Goal: Information Seeking & Learning: Check status

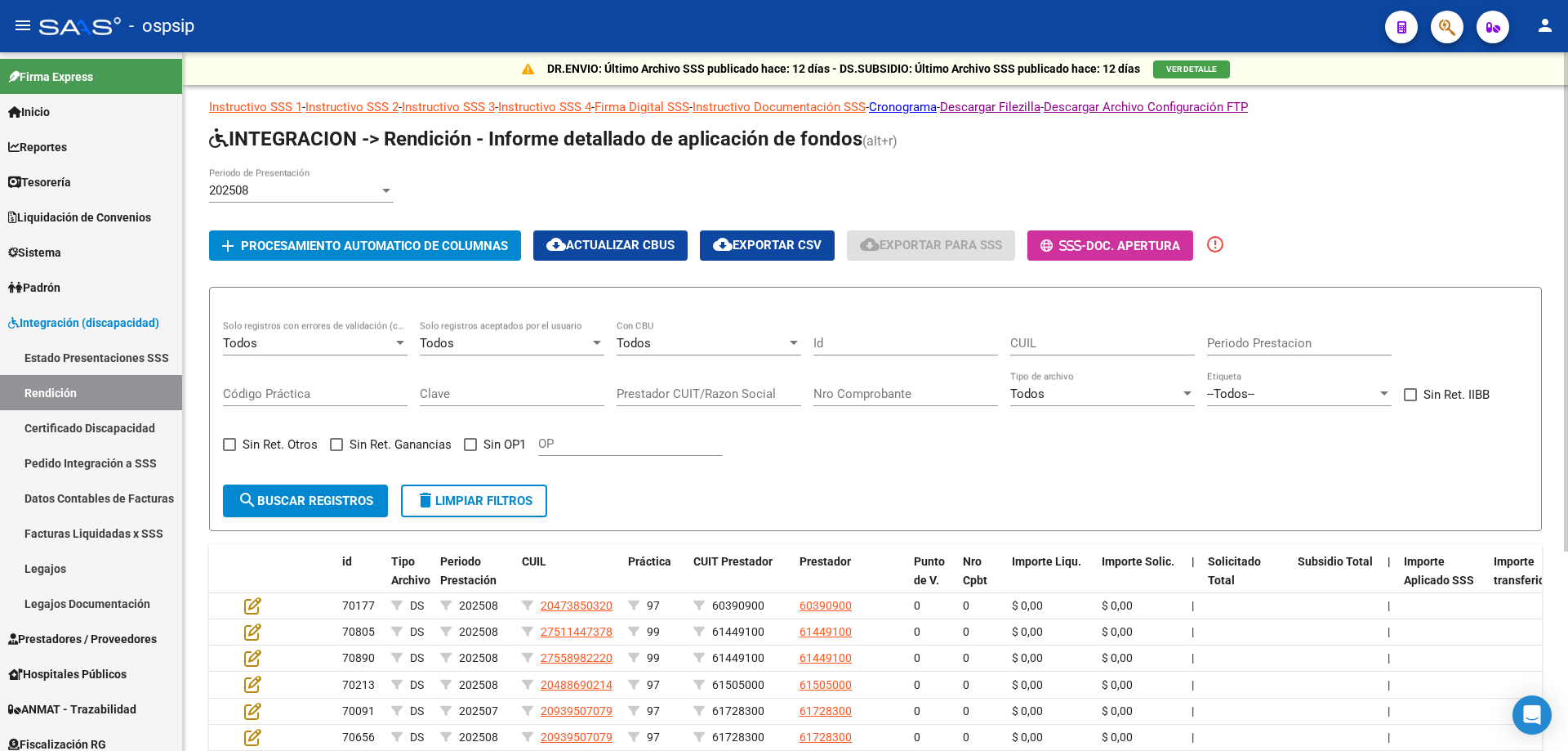
click at [1208, 69] on span "VER DETALLE" at bounding box center [1192, 69] width 51 height 9
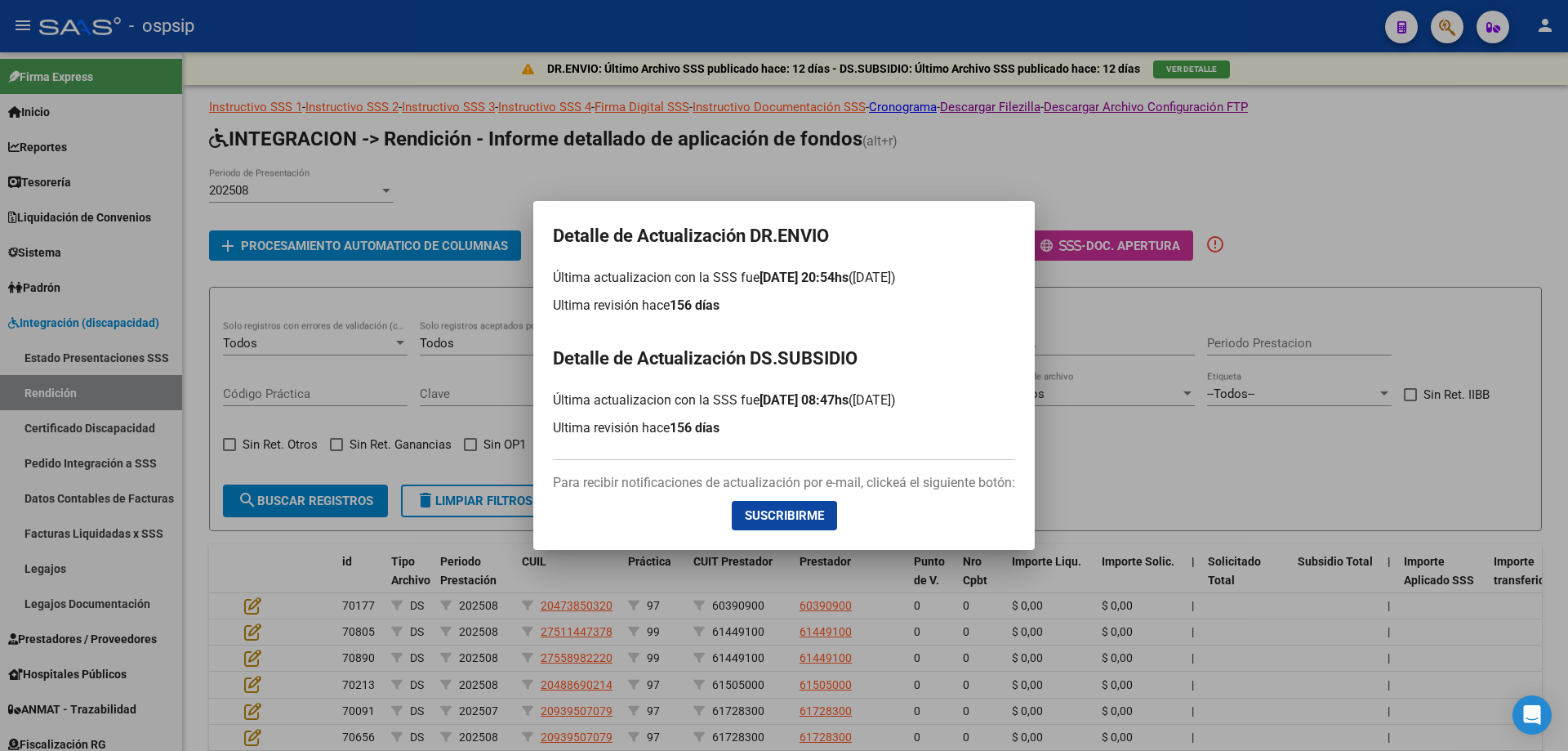
click at [1121, 431] on div at bounding box center [784, 376] width 1568 height 751
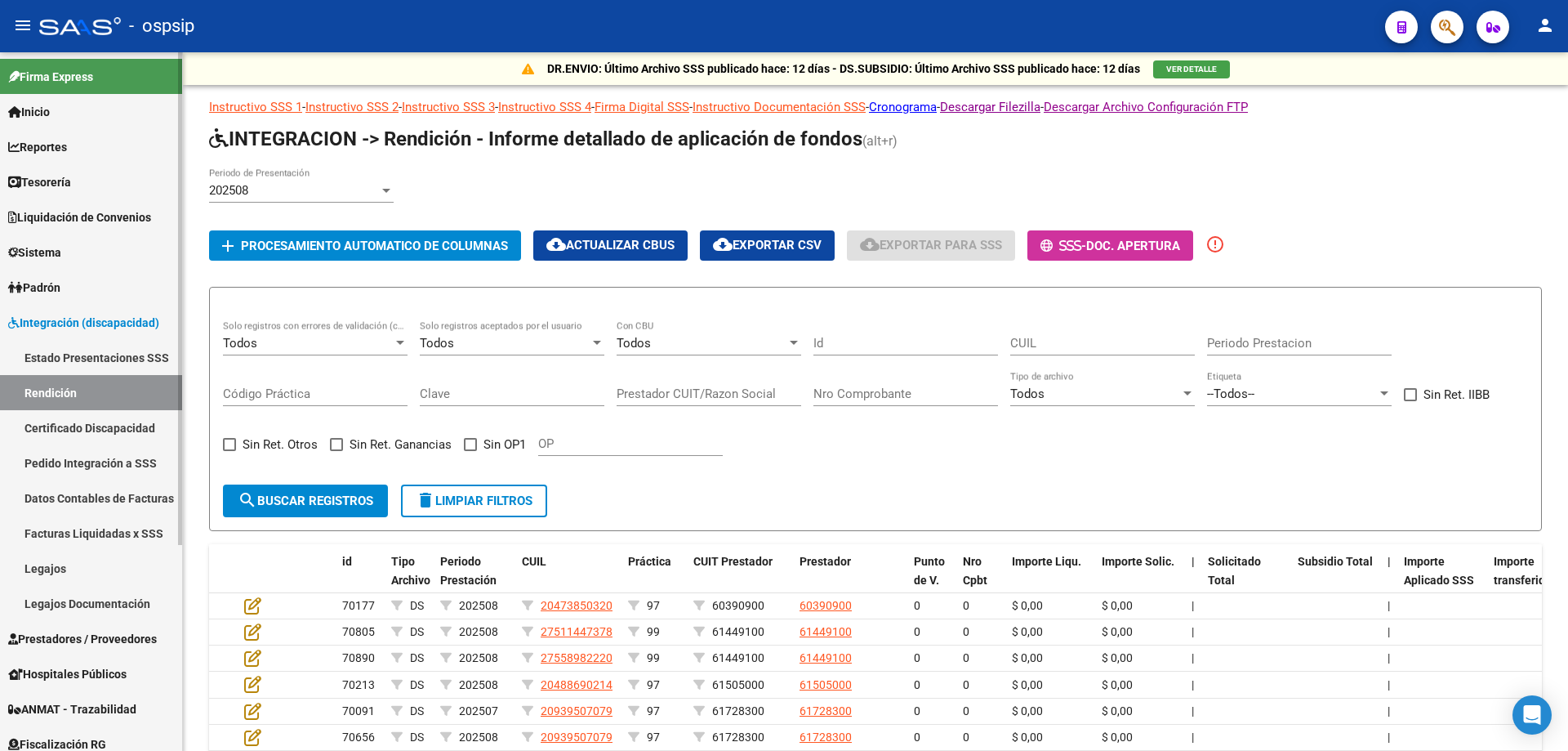
click at [109, 355] on link "Estado Presentaciones SSS" at bounding box center [91, 358] width 182 height 36
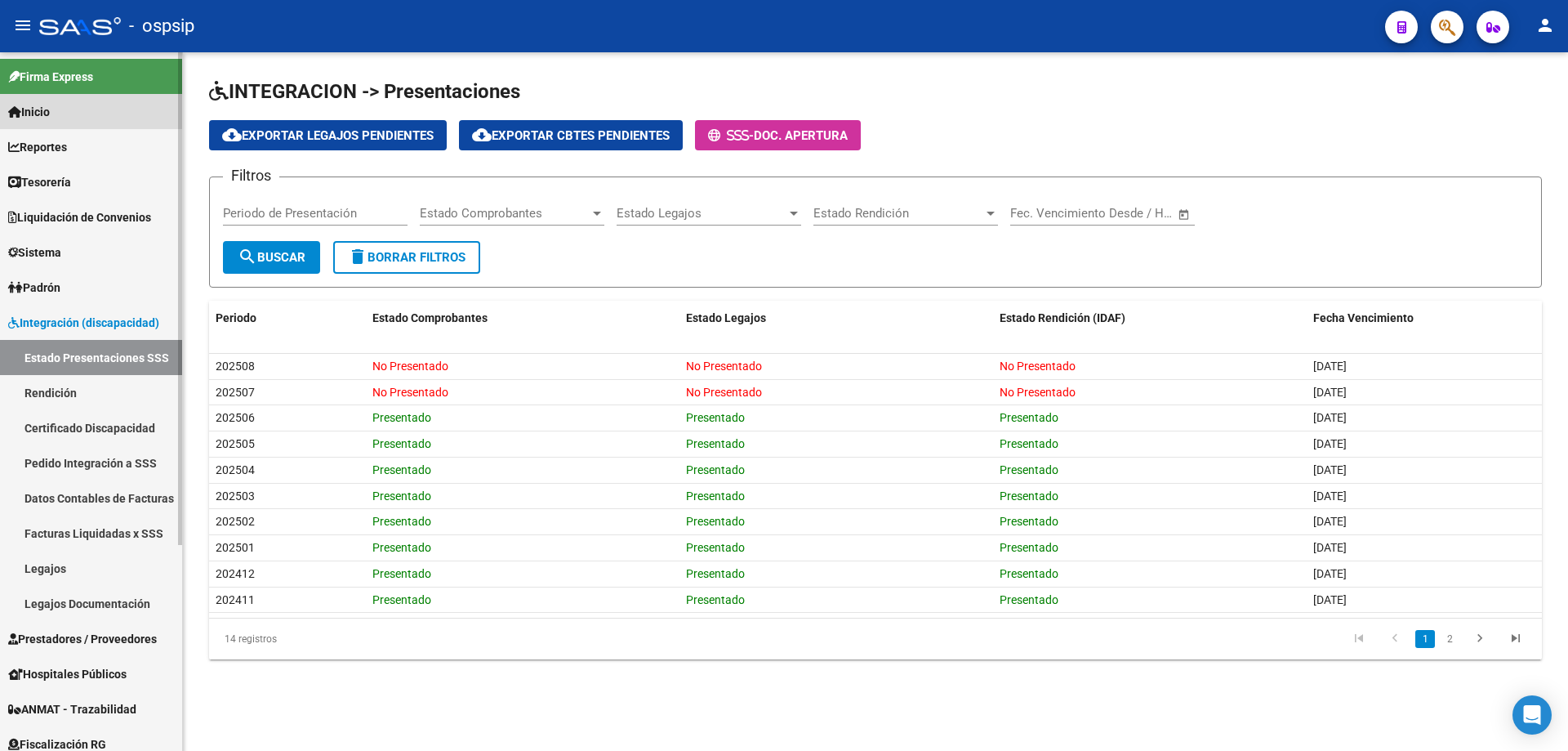
click at [59, 114] on link "Inicio" at bounding box center [91, 112] width 182 height 36
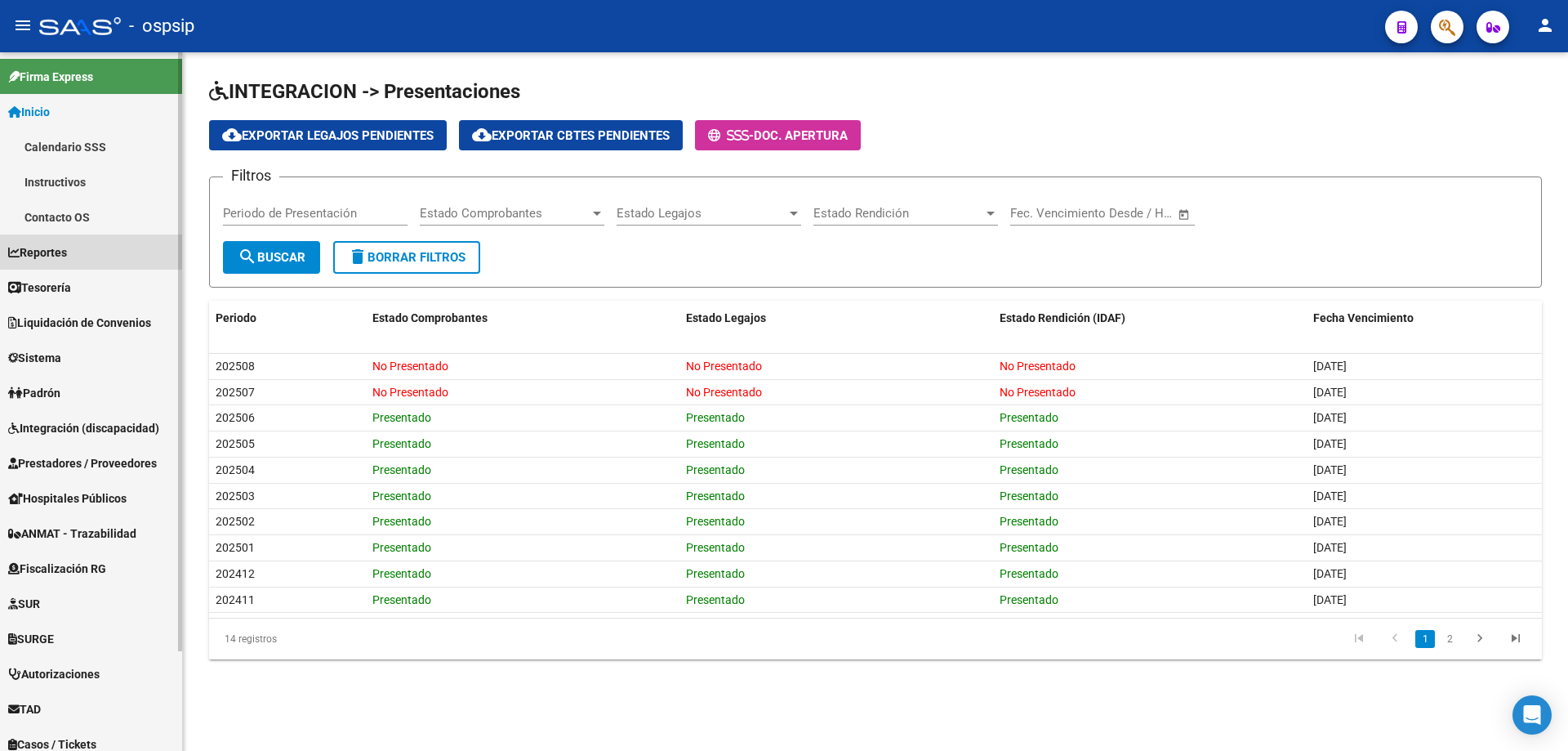
click at [89, 245] on link "Reportes" at bounding box center [91, 252] width 182 height 36
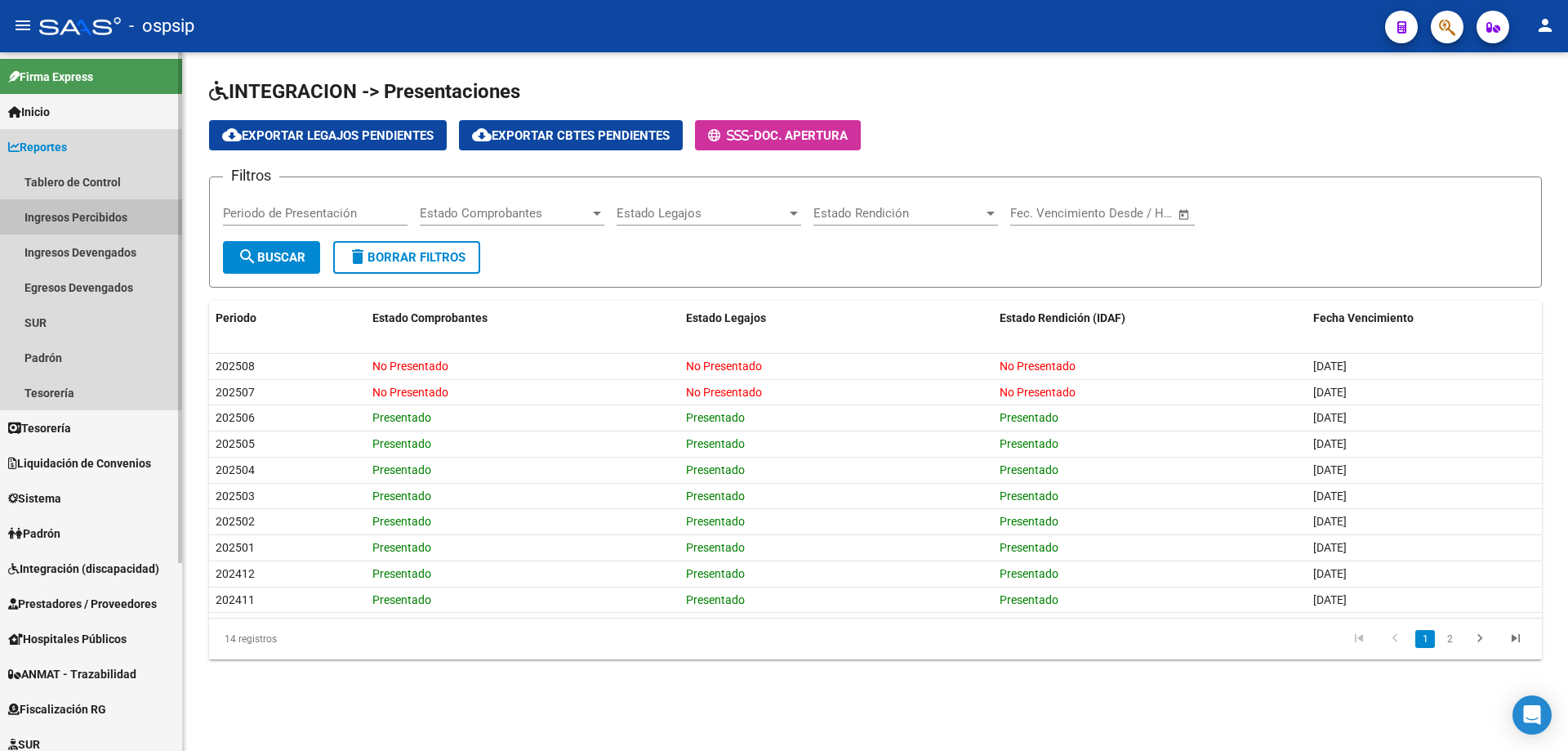
click at [90, 215] on link "Ingresos Percibidos" at bounding box center [91, 217] width 182 height 36
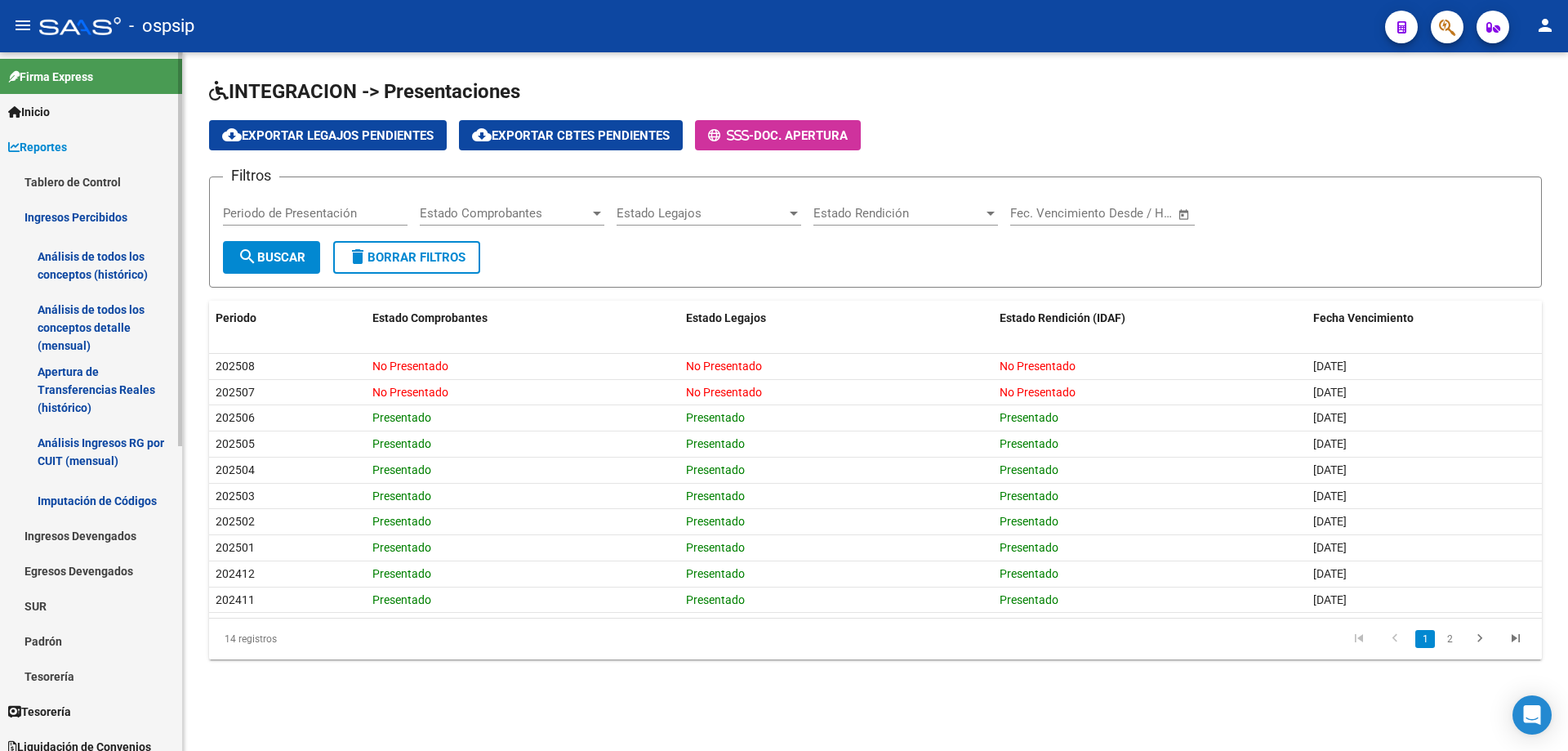
click at [122, 325] on link "Análisis de todos los conceptos detalle (mensual)" at bounding box center [91, 328] width 182 height 62
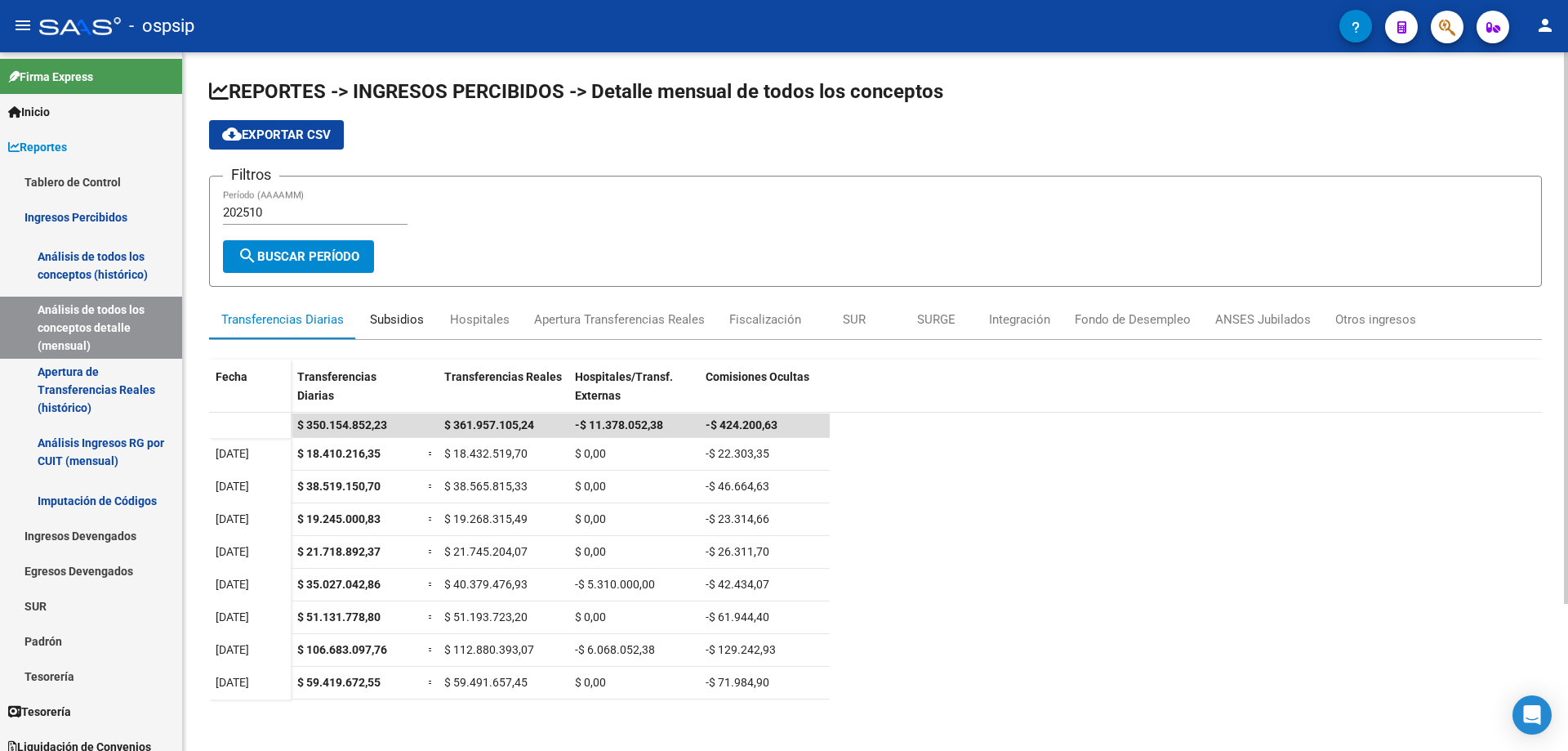
click at [376, 328] on div "Subsidios" at bounding box center [397, 320] width 82 height 39
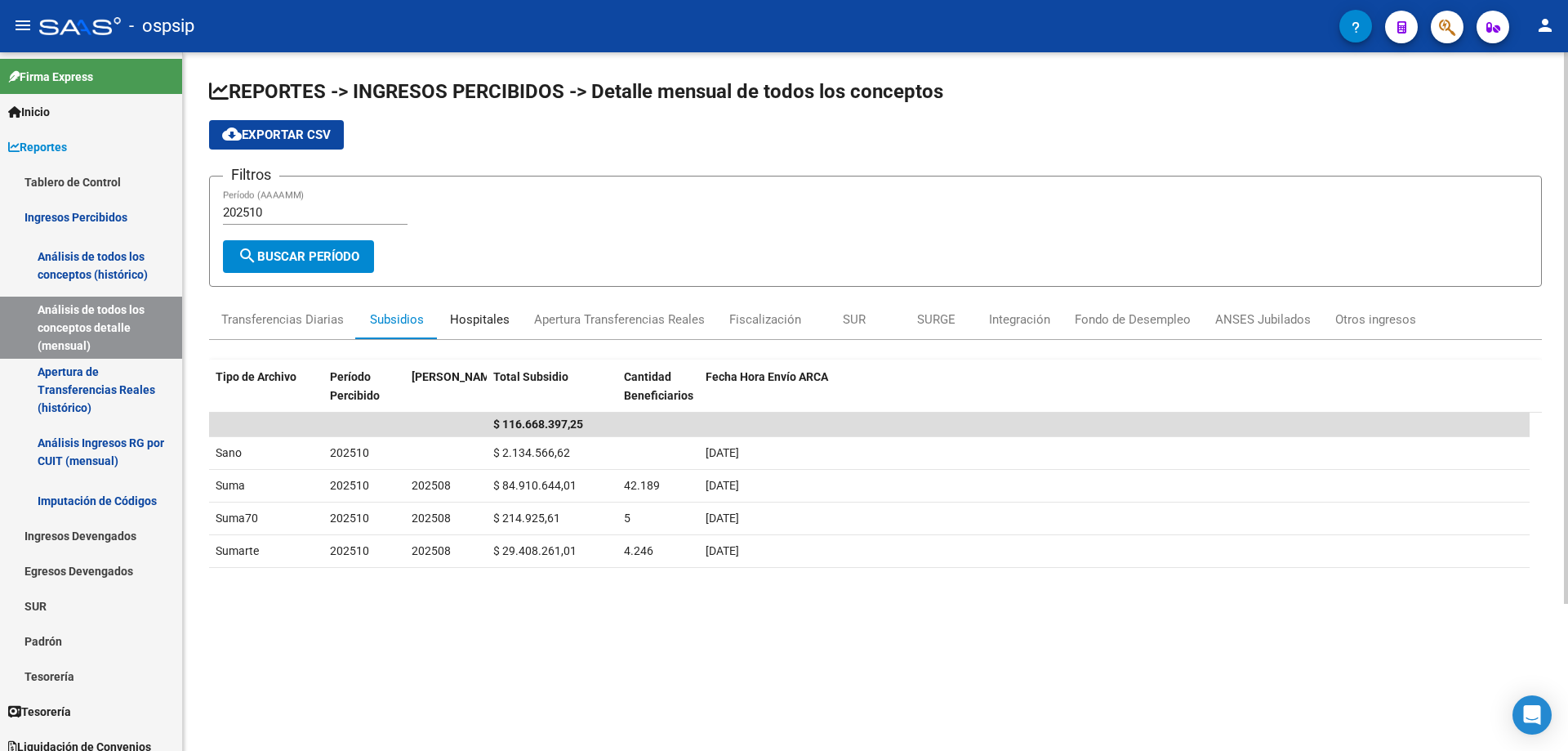
click at [479, 309] on div "Hospitales" at bounding box center [479, 320] width 84 height 39
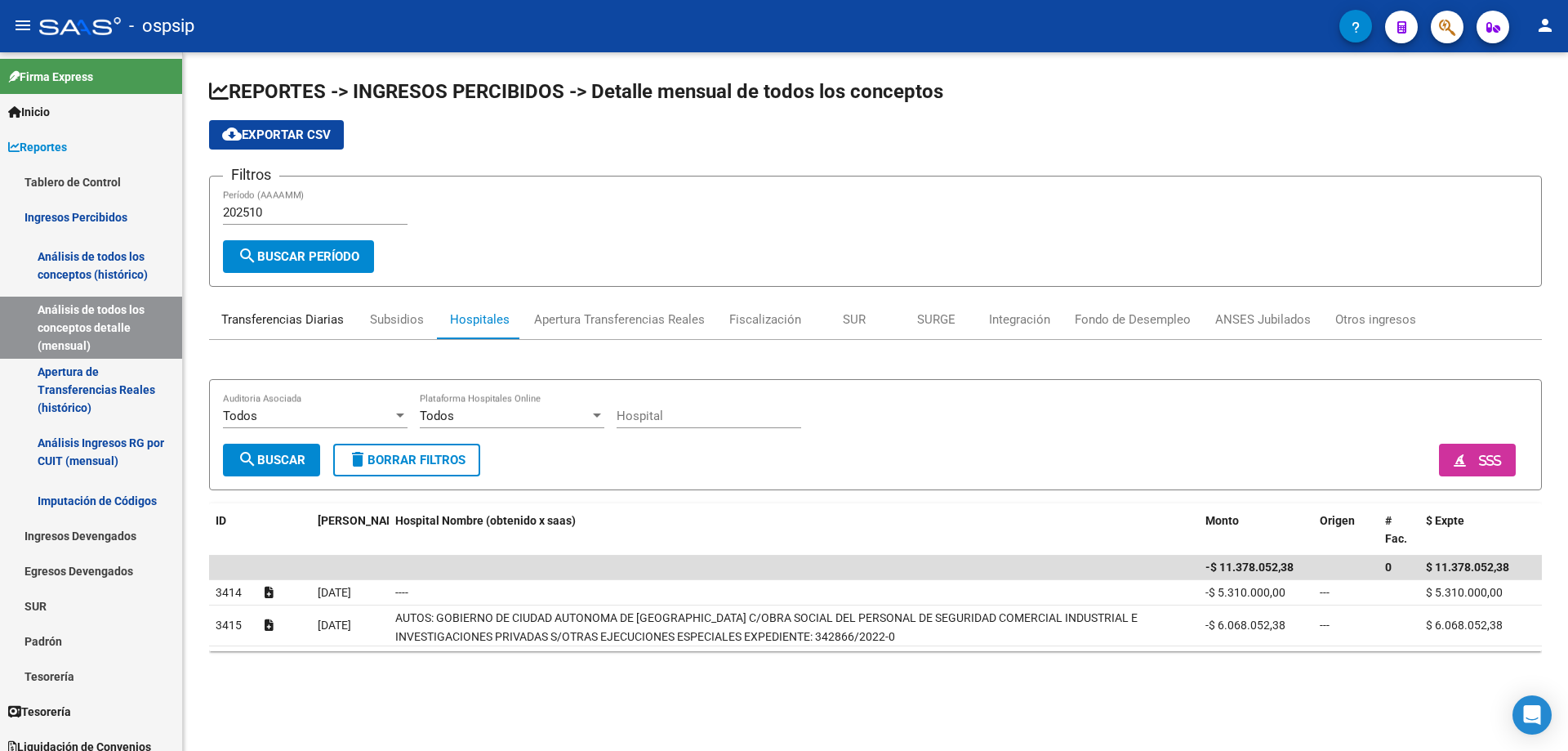
click at [284, 325] on div "Transferencias Diarias" at bounding box center [282, 320] width 123 height 18
